Goal: Information Seeking & Learning: Stay updated

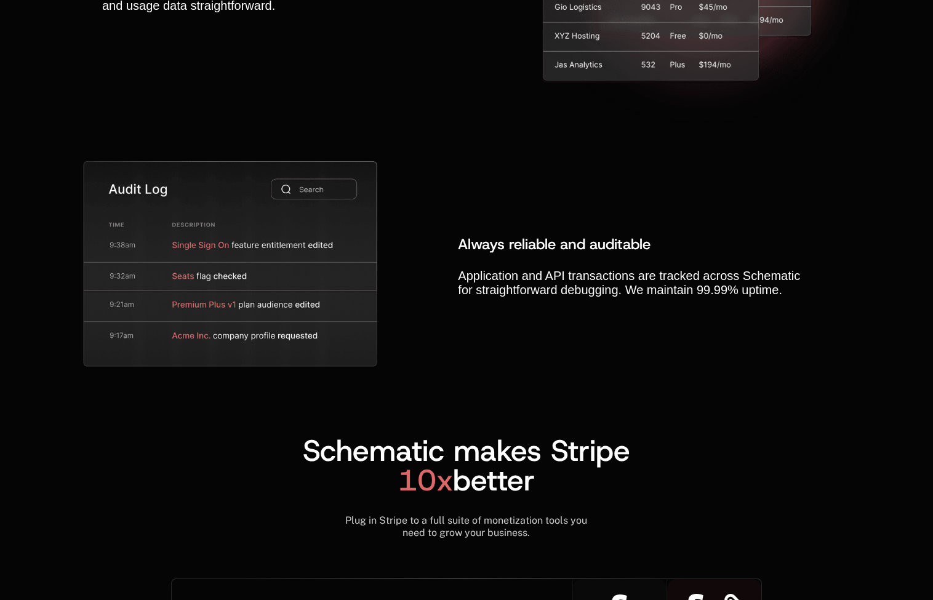
scroll to position [4825, 0]
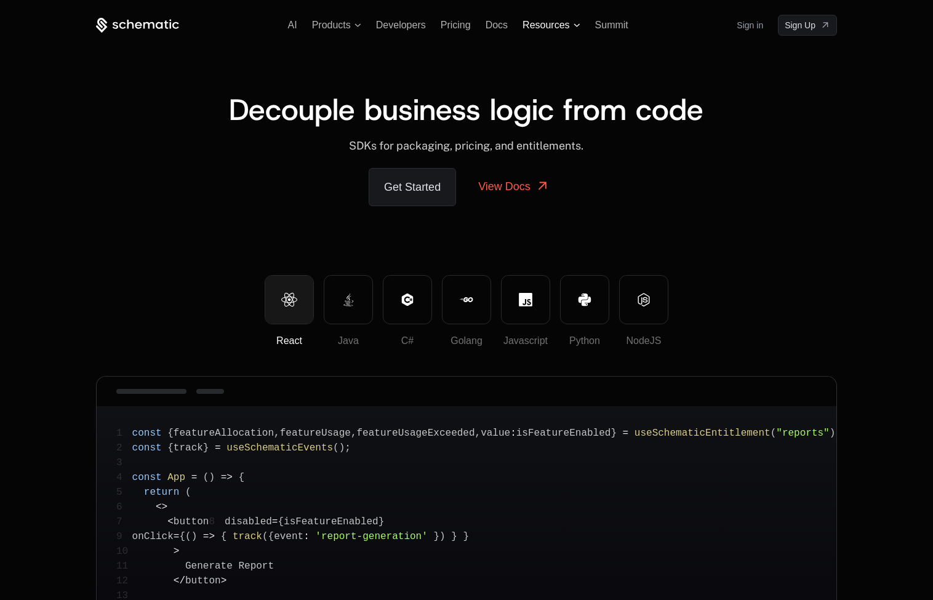
click at [574, 26] on icon at bounding box center [577, 25] width 7 height 4
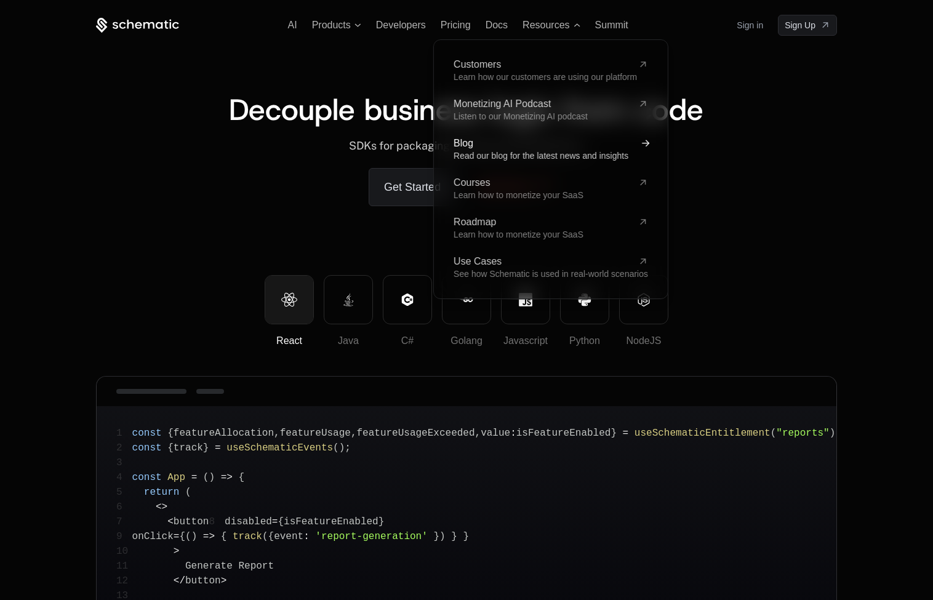
click at [471, 144] on span "Blog" at bounding box center [544, 144] width 180 height 10
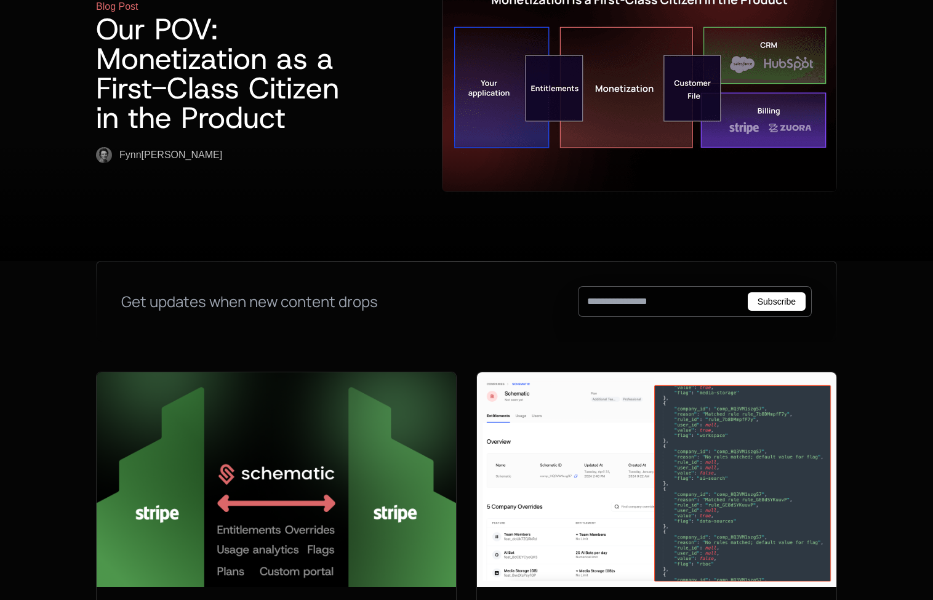
scroll to position [100, 0]
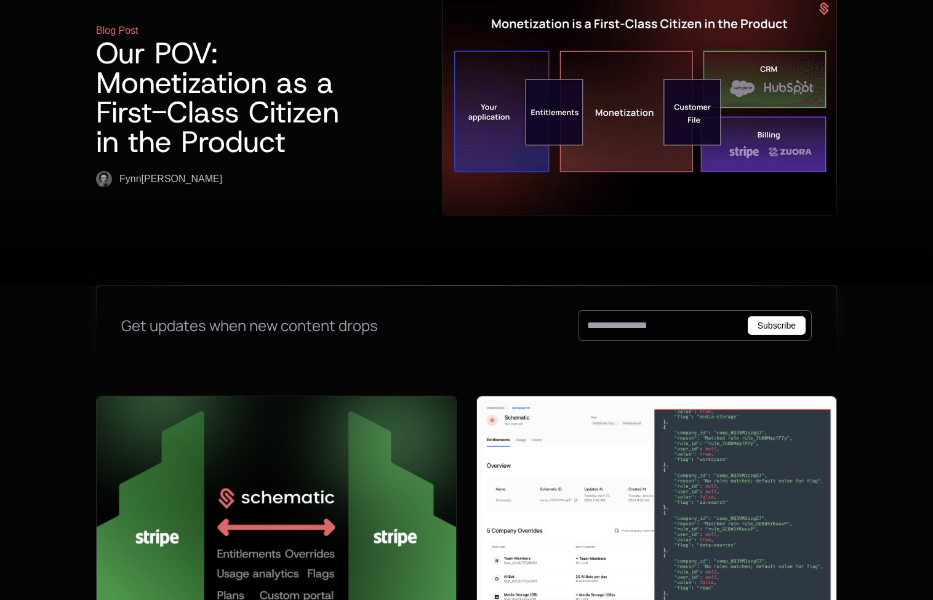
click at [647, 310] on input "email" at bounding box center [695, 325] width 234 height 31
click at [679, 310] on input "email" at bounding box center [695, 325] width 234 height 31
click at [372, 300] on div "Get updates when new content drops Subscribe" at bounding box center [467, 326] width 740 height 80
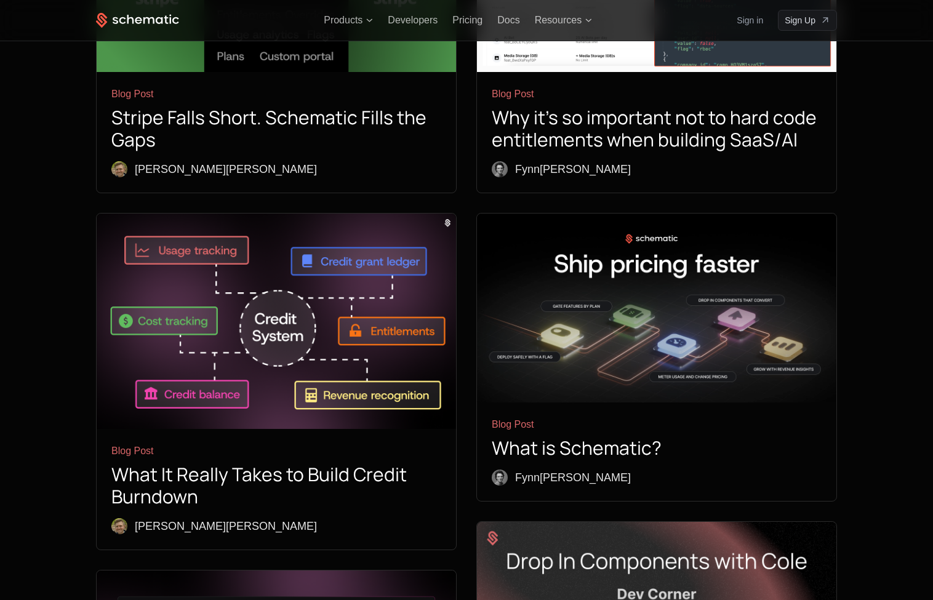
scroll to position [624, 0]
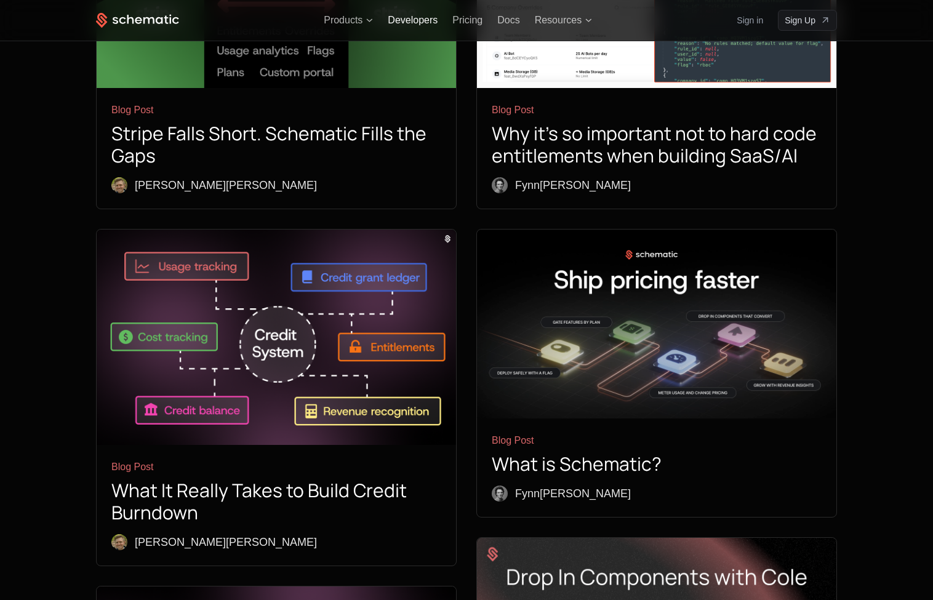
click at [408, 23] on span "Developers" at bounding box center [413, 20] width 50 height 10
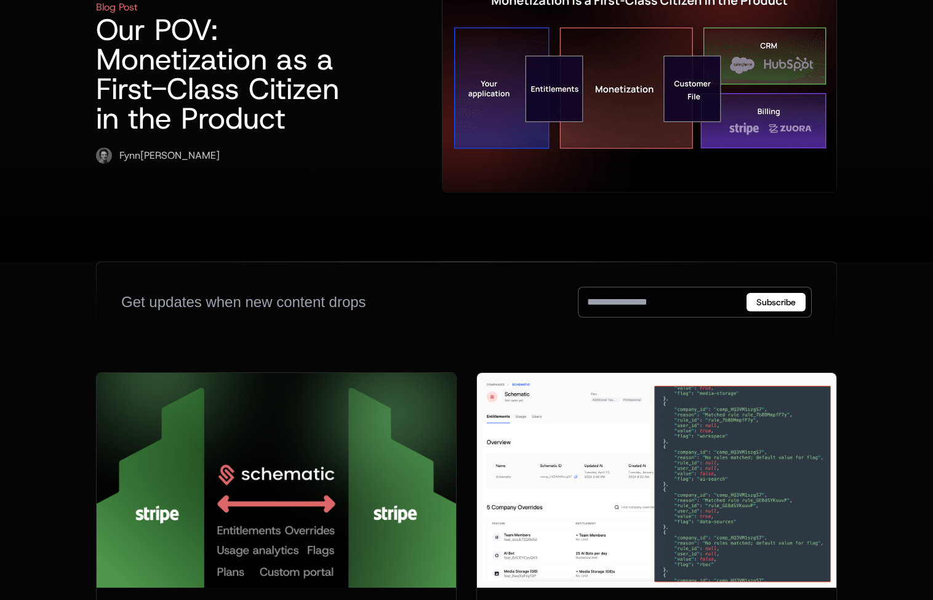
scroll to position [120, 0]
